Goal: Check status: Check status

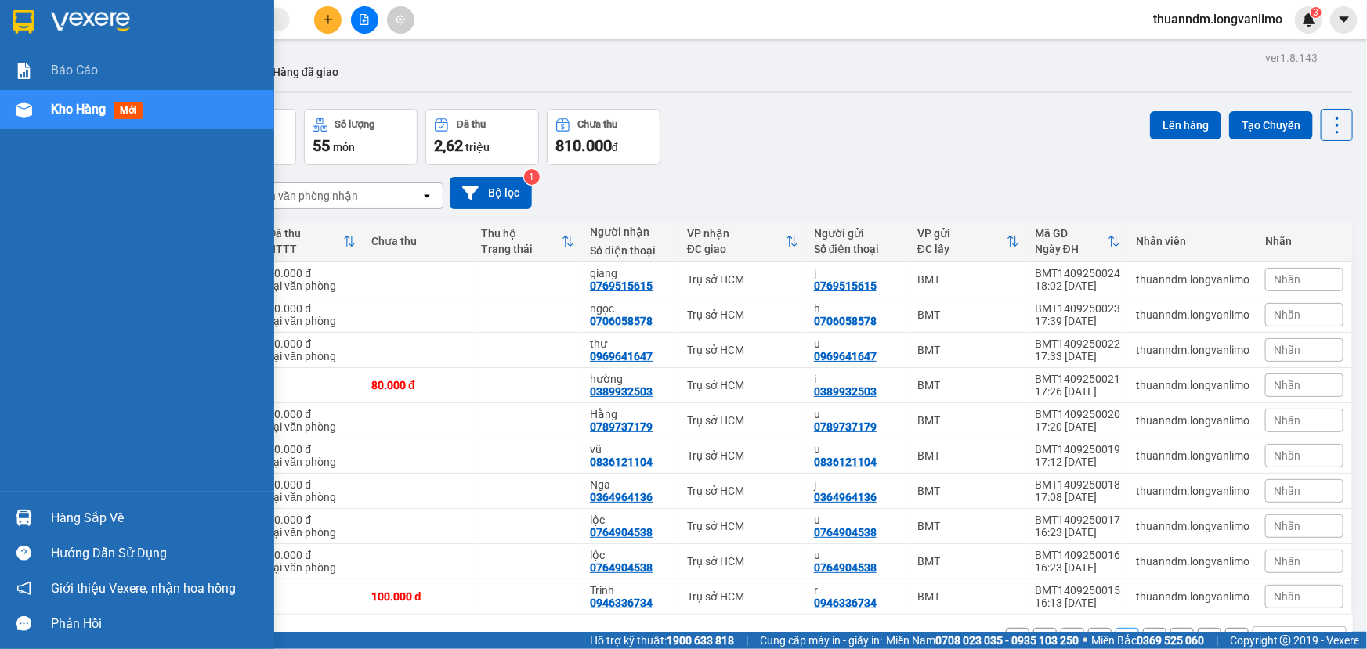
click at [23, 19] on img at bounding box center [23, 21] width 20 height 23
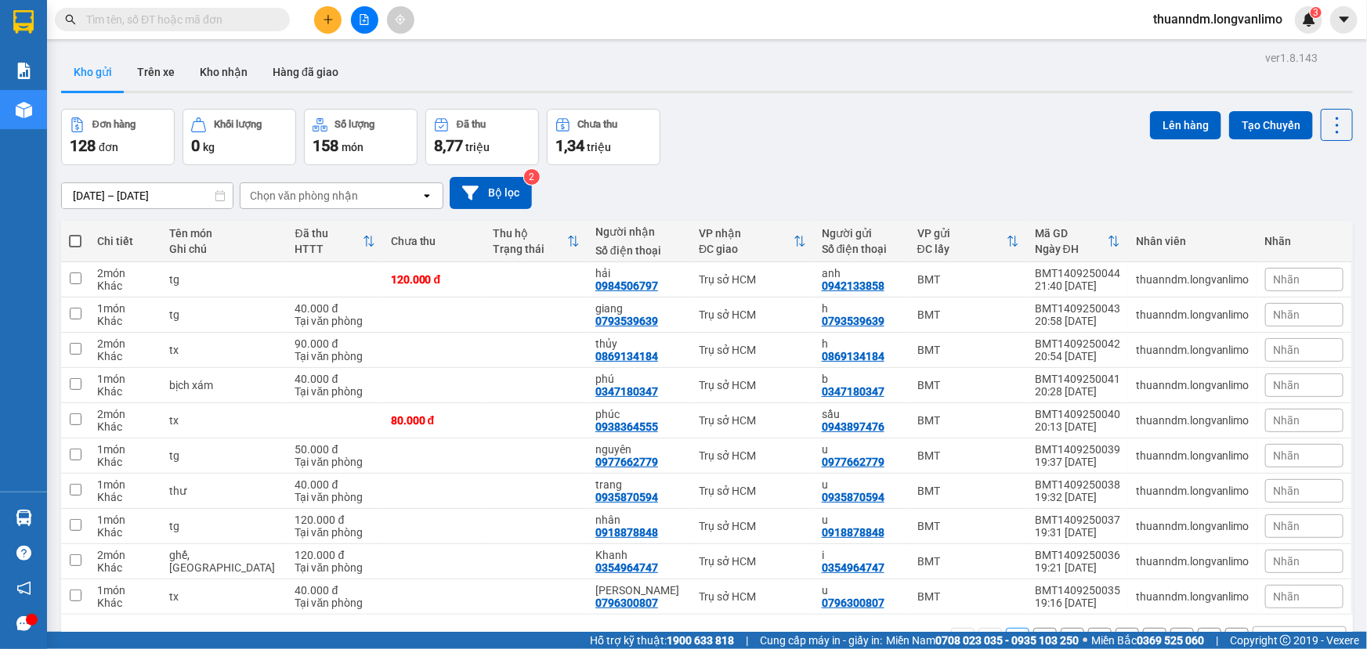
click at [172, 197] on input "[DATE] – [DATE]" at bounding box center [147, 195] width 171 height 25
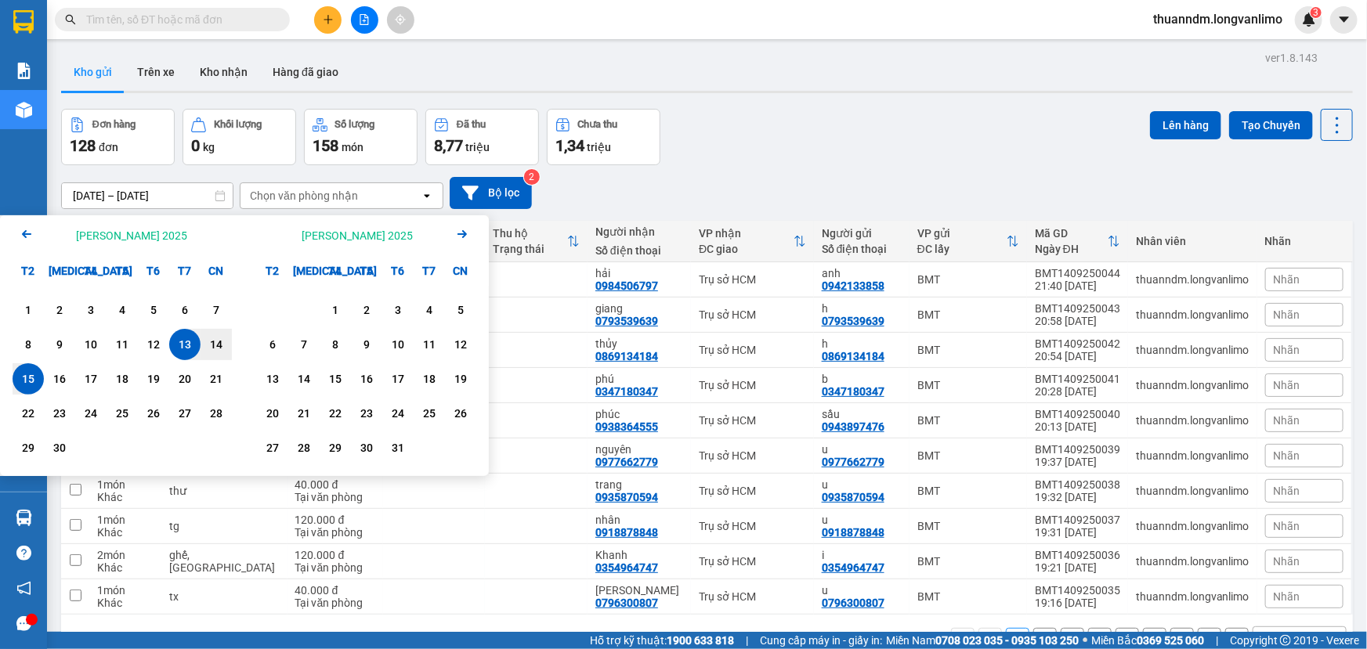
click at [197, 345] on div "13" at bounding box center [184, 344] width 31 height 31
click at [207, 345] on div "14" at bounding box center [216, 344] width 22 height 19
type input "[DATE] – [DATE]"
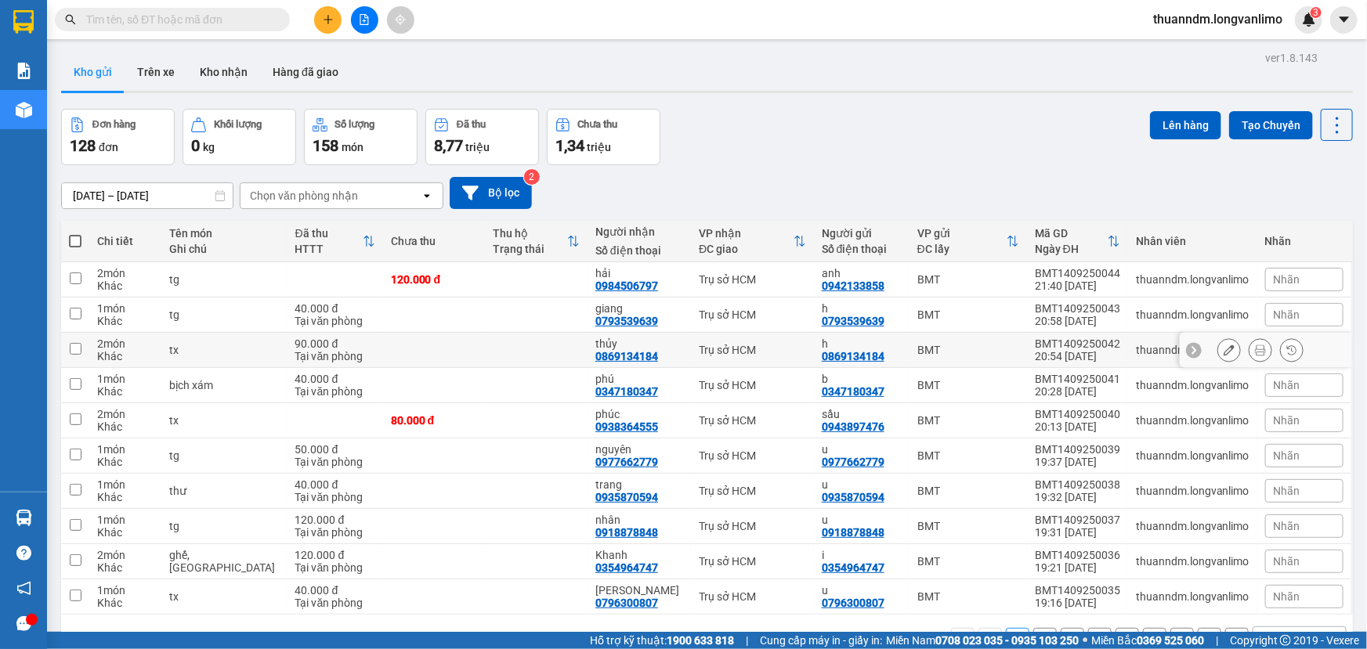
click at [207, 345] on div "tx" at bounding box center [224, 350] width 110 height 13
checkbox input "false"
click at [195, 193] on input "[DATE] – [DATE]" at bounding box center [147, 195] width 171 height 25
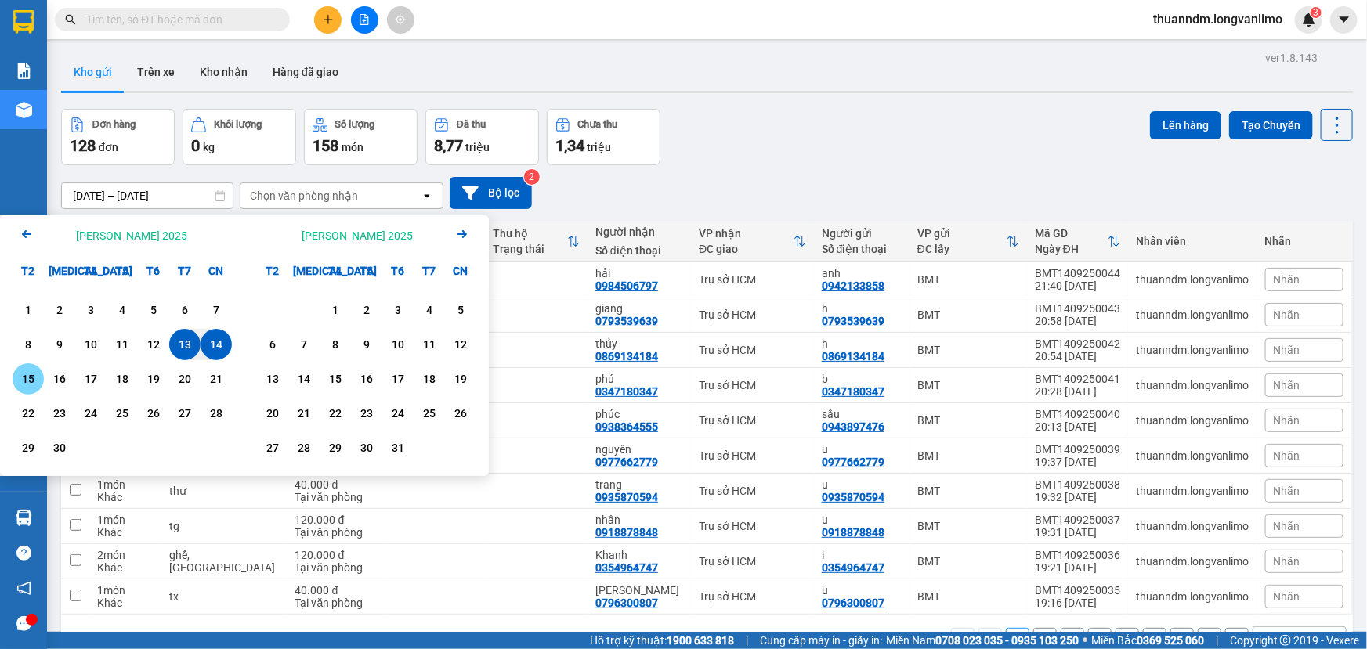
click at [34, 380] on div "15" at bounding box center [28, 379] width 22 height 19
type input "15/09/2025 – 15/09/2025"
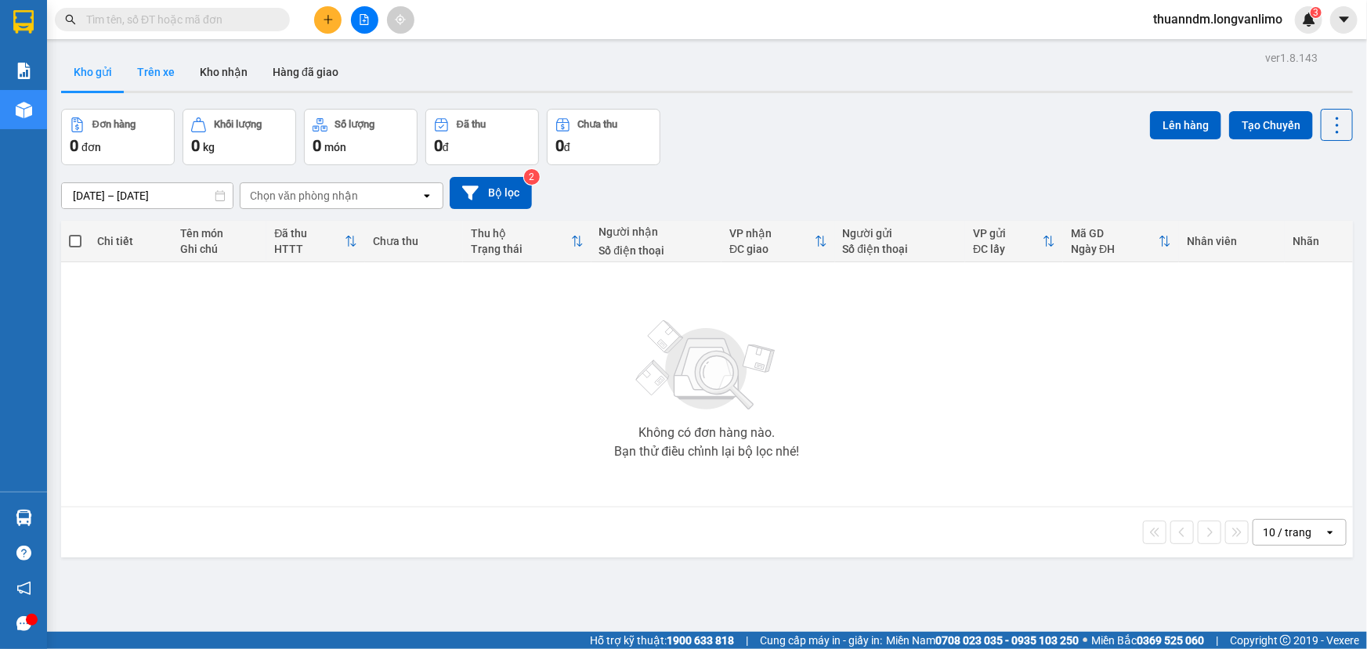
click at [149, 70] on button "Trên xe" at bounding box center [156, 72] width 63 height 38
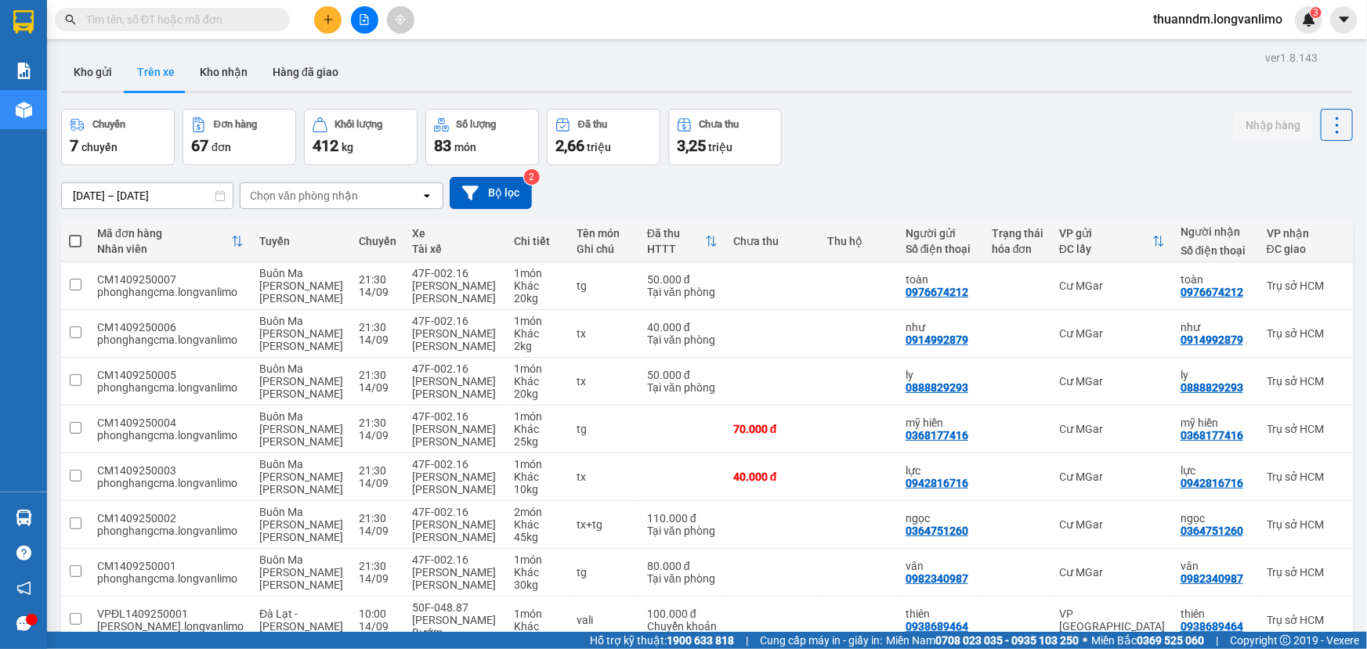
click at [185, 199] on input "13/09/2025 – 15/09/2025" at bounding box center [147, 195] width 171 height 25
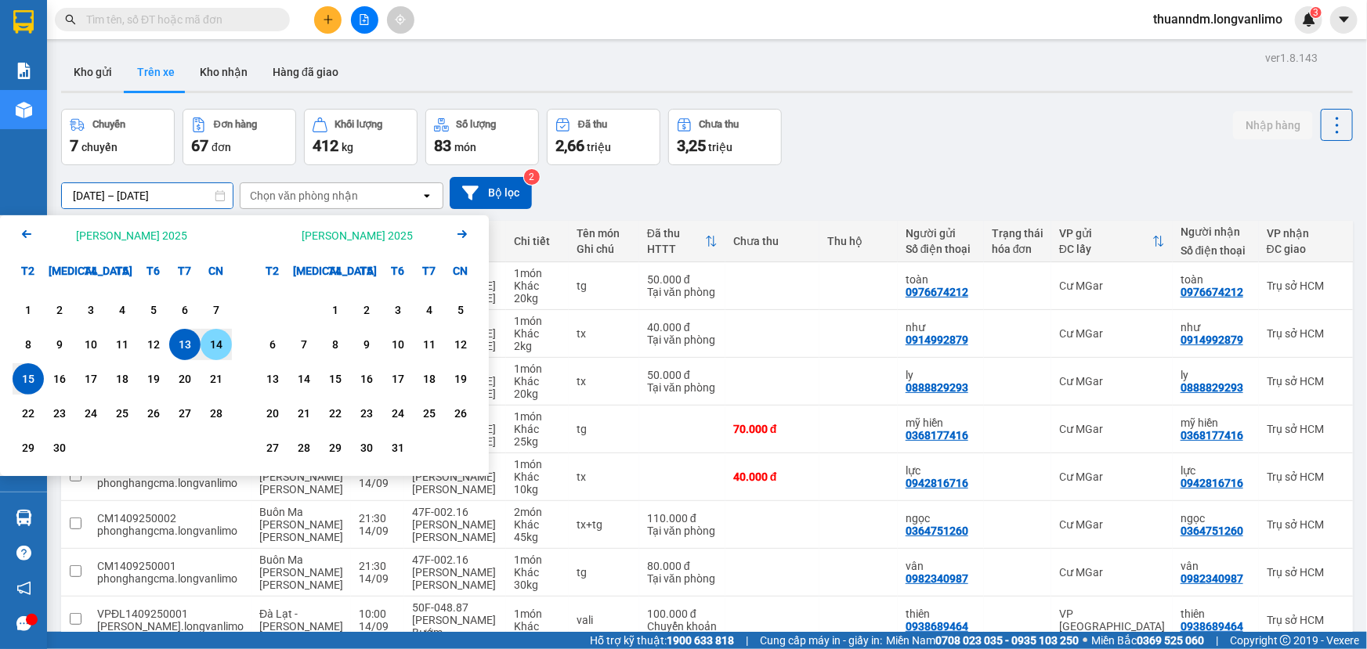
click at [216, 342] on div "14" at bounding box center [216, 344] width 22 height 19
type input "[DATE] – [DATE]"
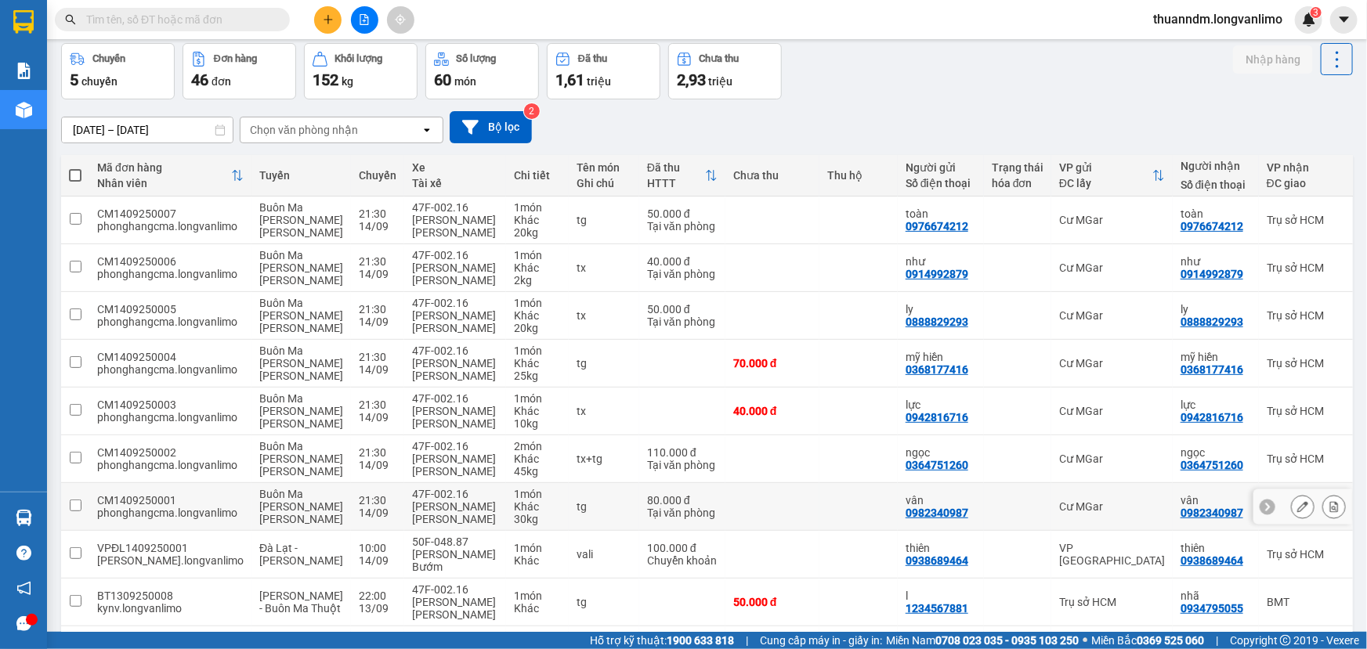
scroll to position [164, 0]
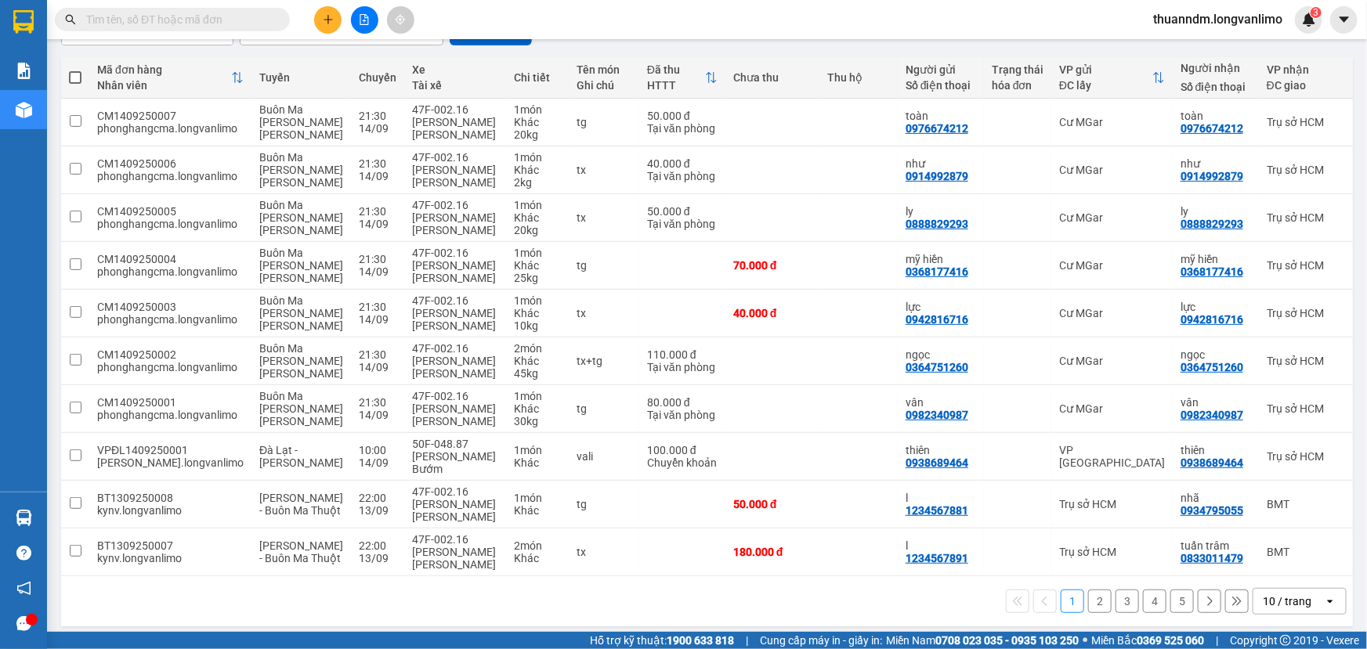
click at [1088, 590] on button "2" at bounding box center [1099, 601] width 23 height 23
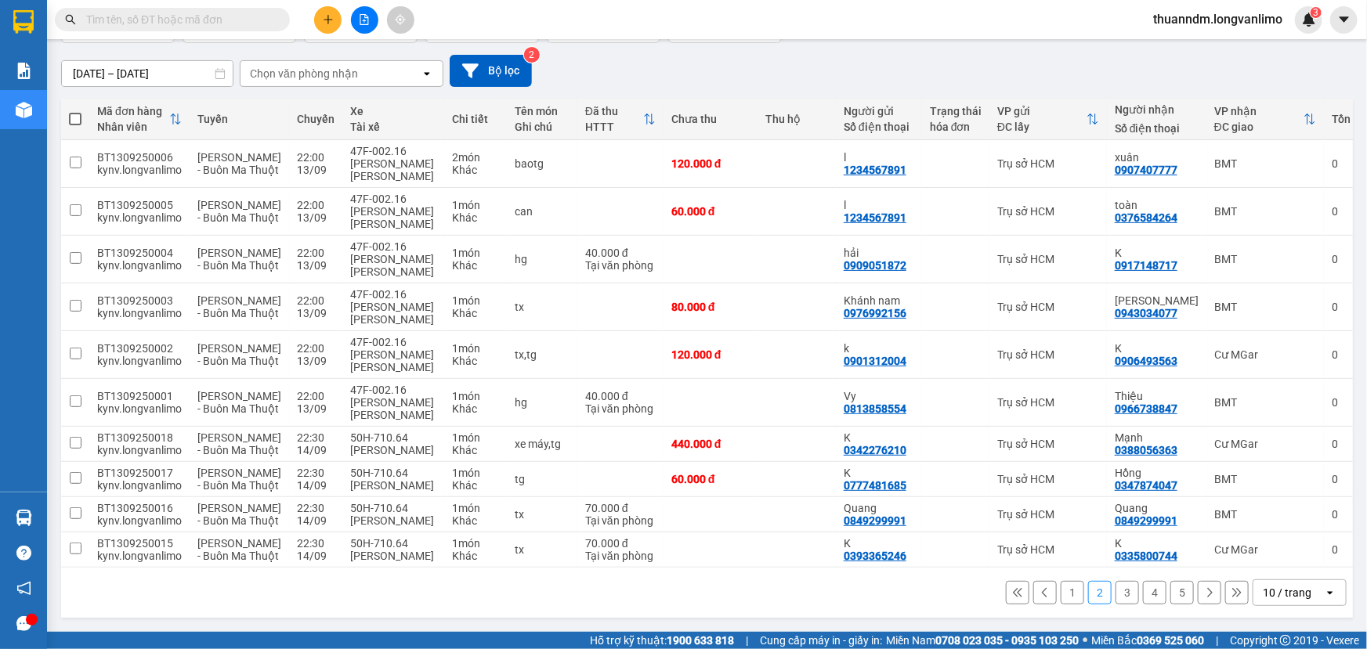
click at [1121, 605] on button "3" at bounding box center [1126, 592] width 23 height 23
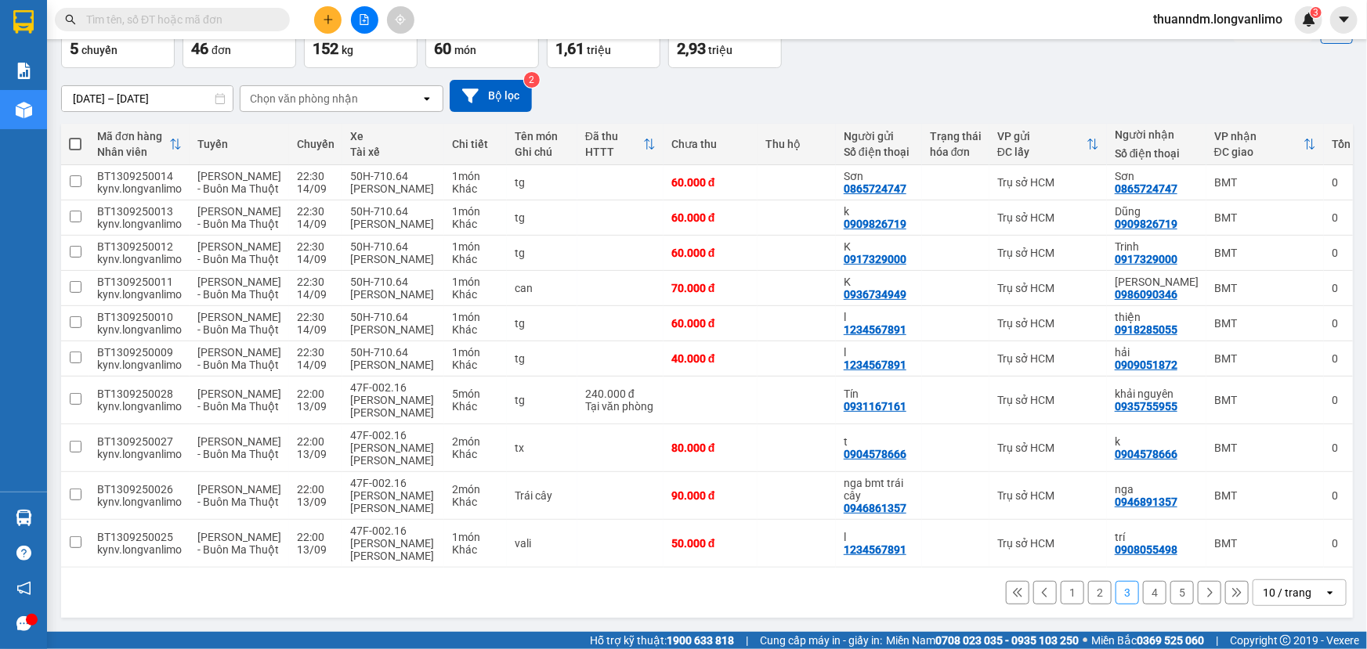
click at [1143, 605] on button "4" at bounding box center [1154, 592] width 23 height 23
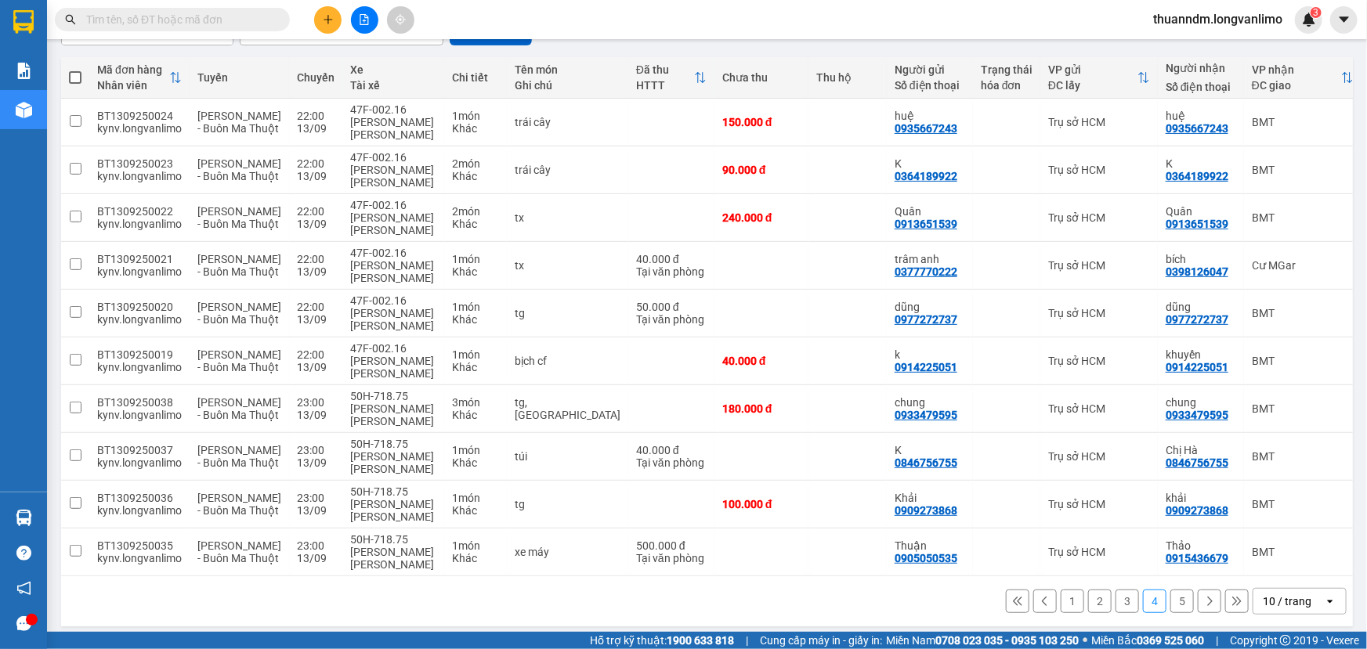
click at [1170, 605] on button "5" at bounding box center [1181, 601] width 23 height 23
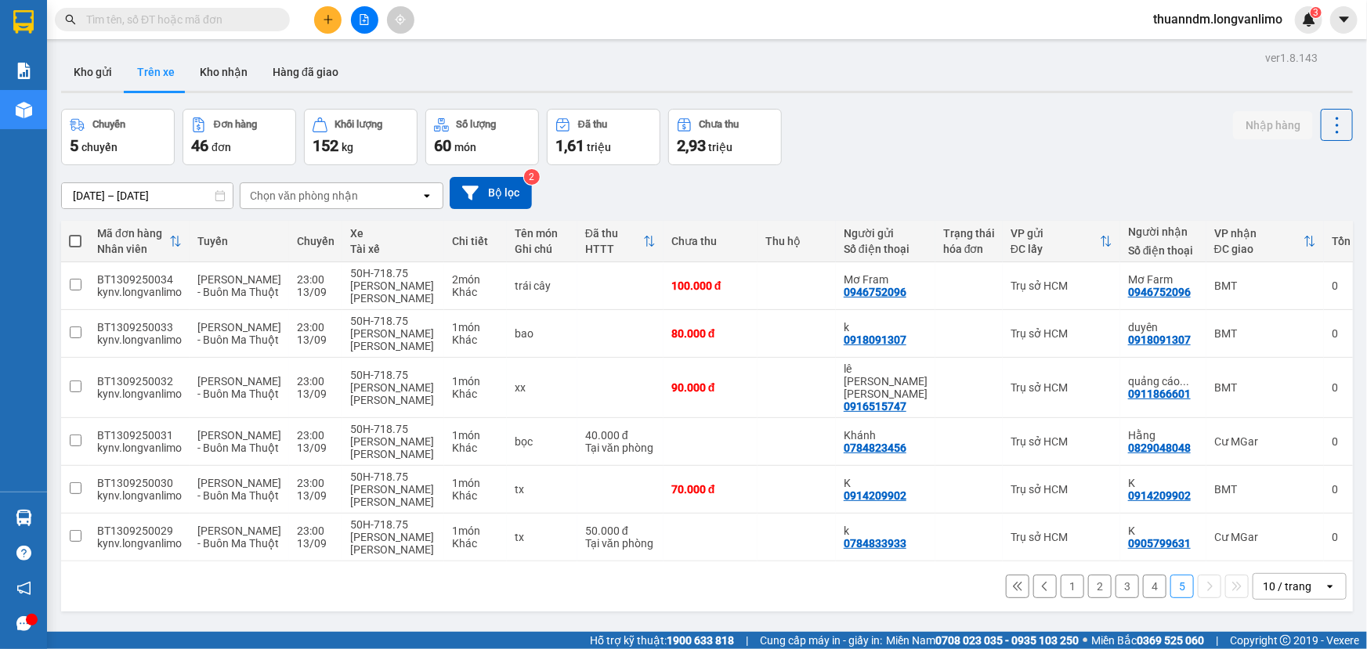
scroll to position [0, 0]
click at [361, 19] on icon "file-add" at bounding box center [364, 19] width 11 height 11
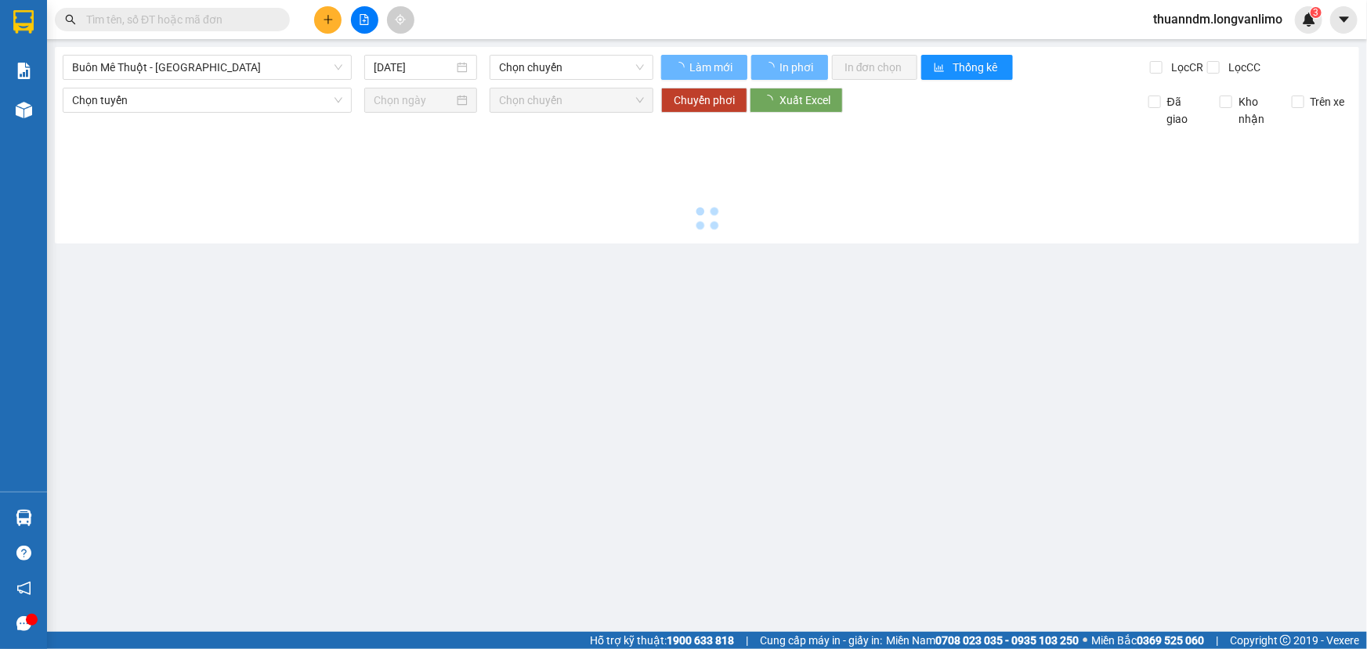
type input "15/09/2025"
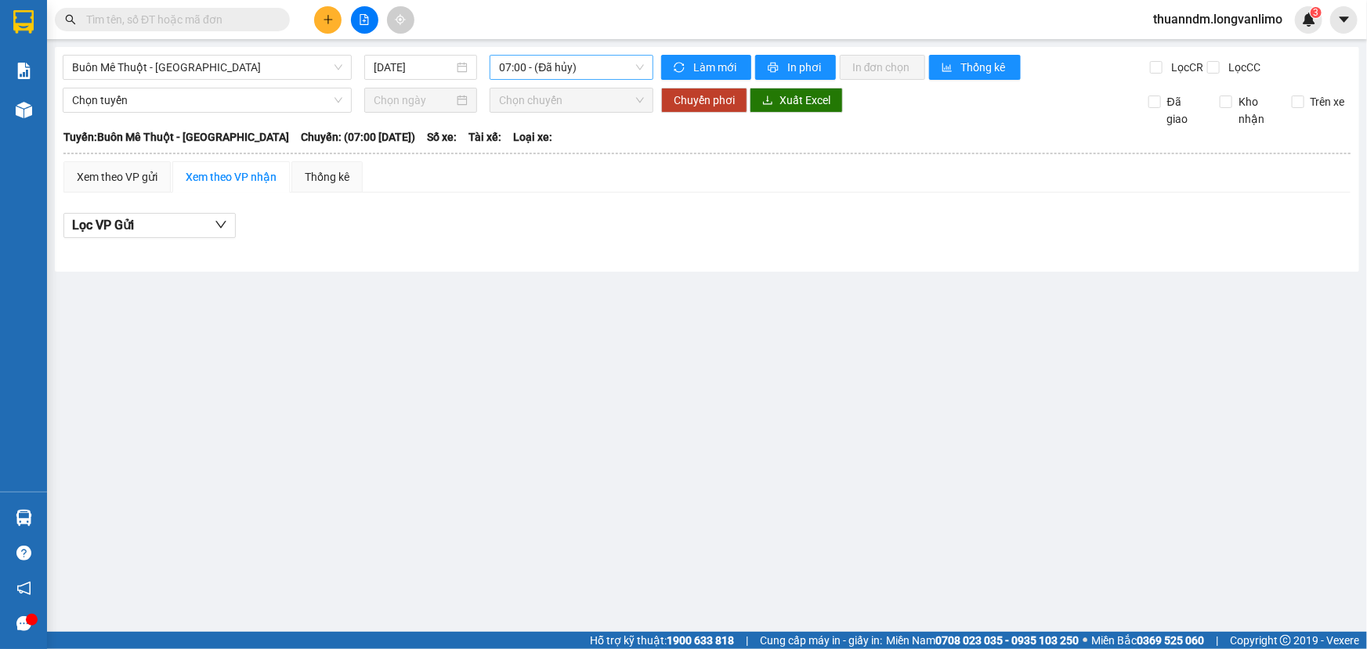
click at [528, 68] on span "07:00 - (Đã hủy)" at bounding box center [571, 67] width 145 height 23
click at [374, 211] on div "Lọc VP Gửi" at bounding box center [706, 230] width 1287 height 50
